Goal: Check status: Check status

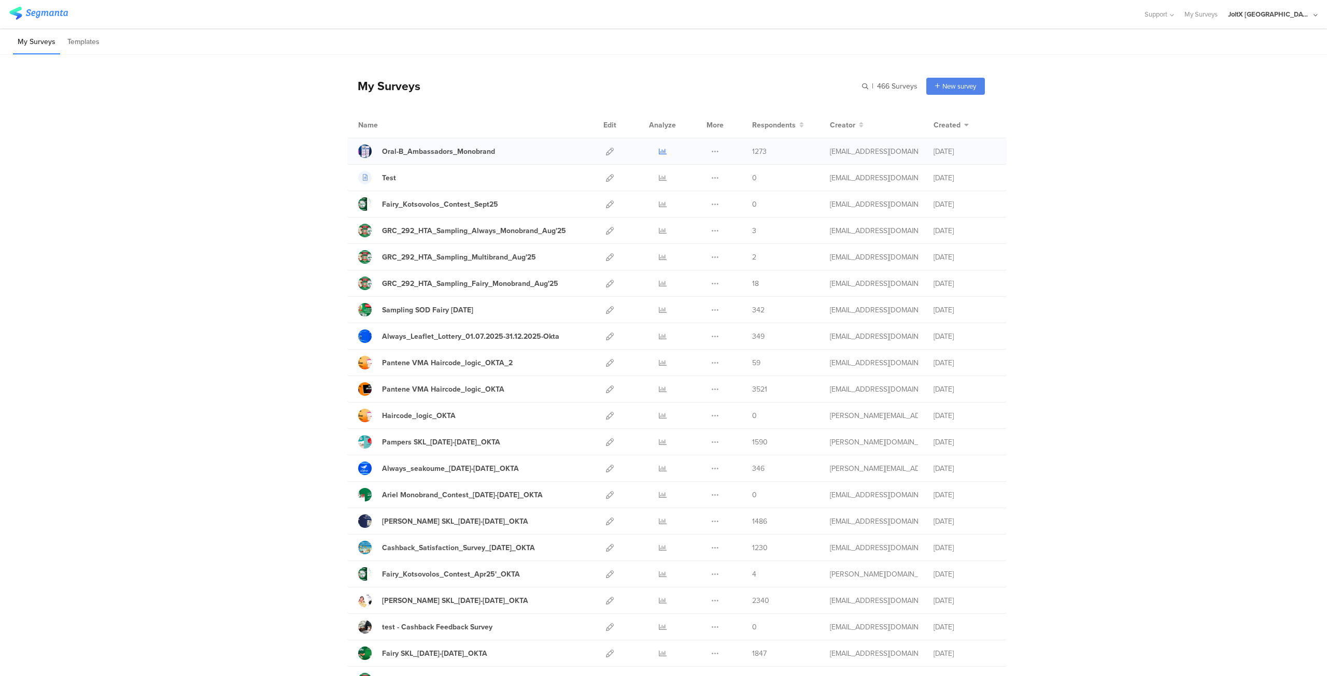
click at [659, 144] on link at bounding box center [663, 151] width 8 height 26
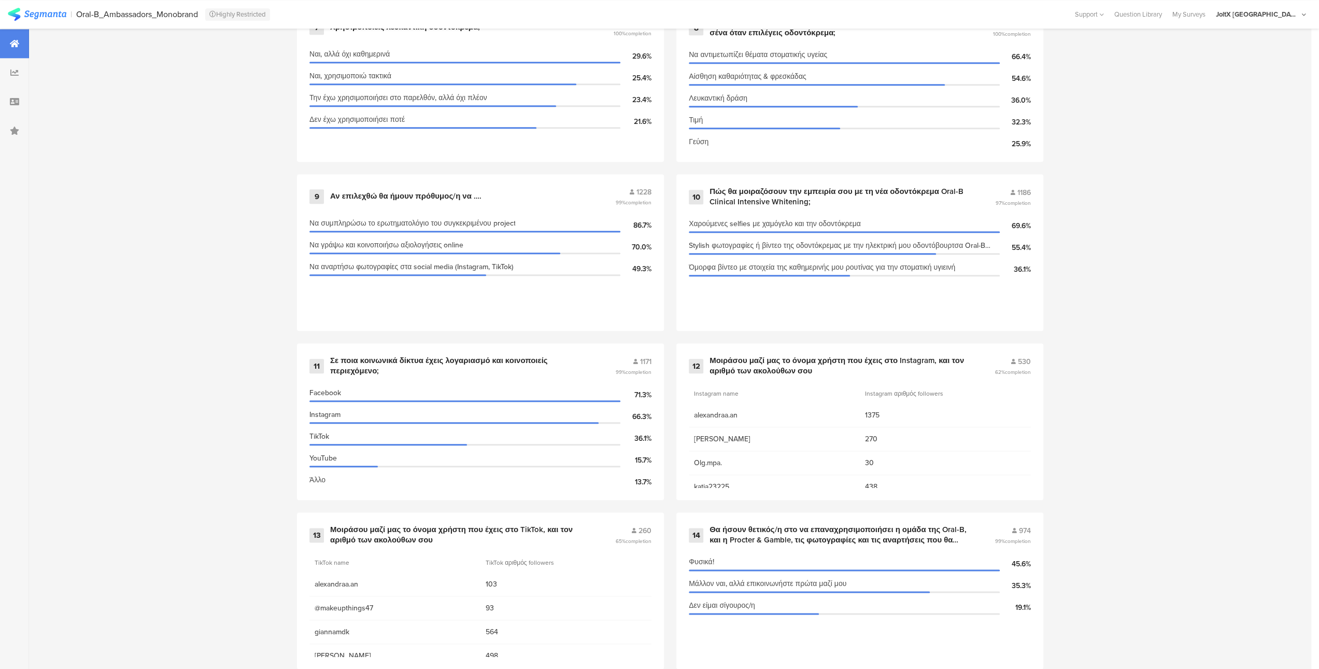
scroll to position [1016, 0]
